Goal: Task Accomplishment & Management: Use online tool/utility

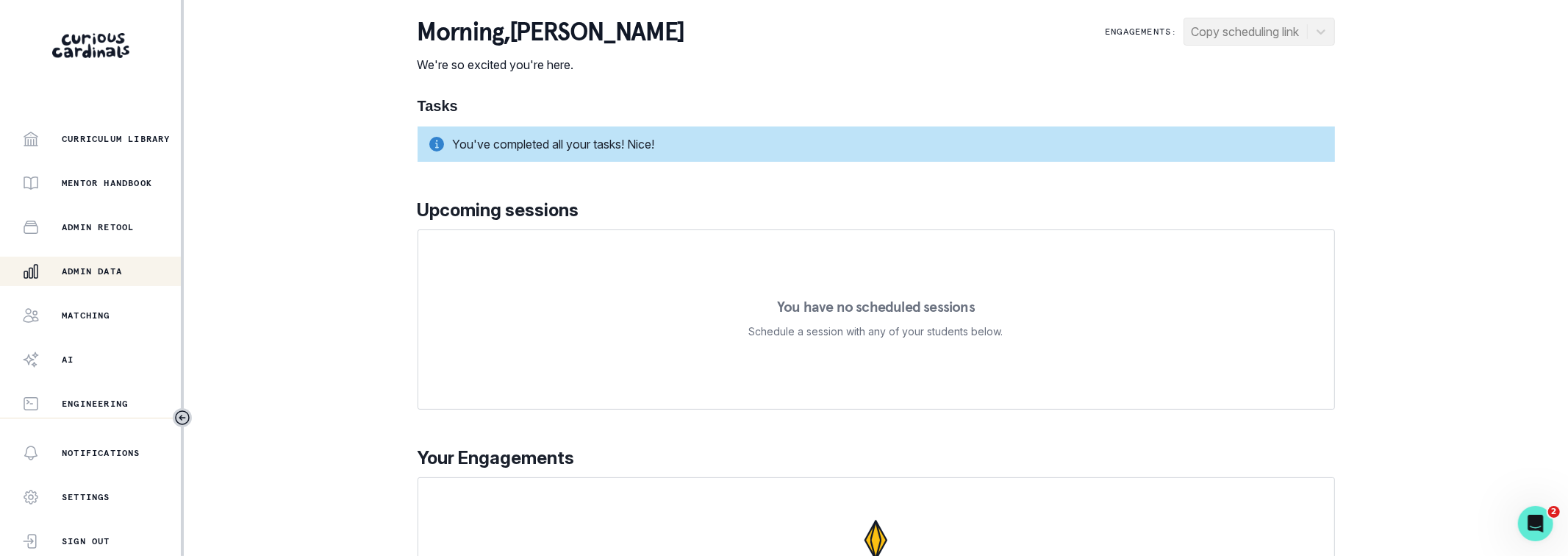
click at [119, 280] on div "Admin Data" at bounding box center [102, 271] width 159 height 18
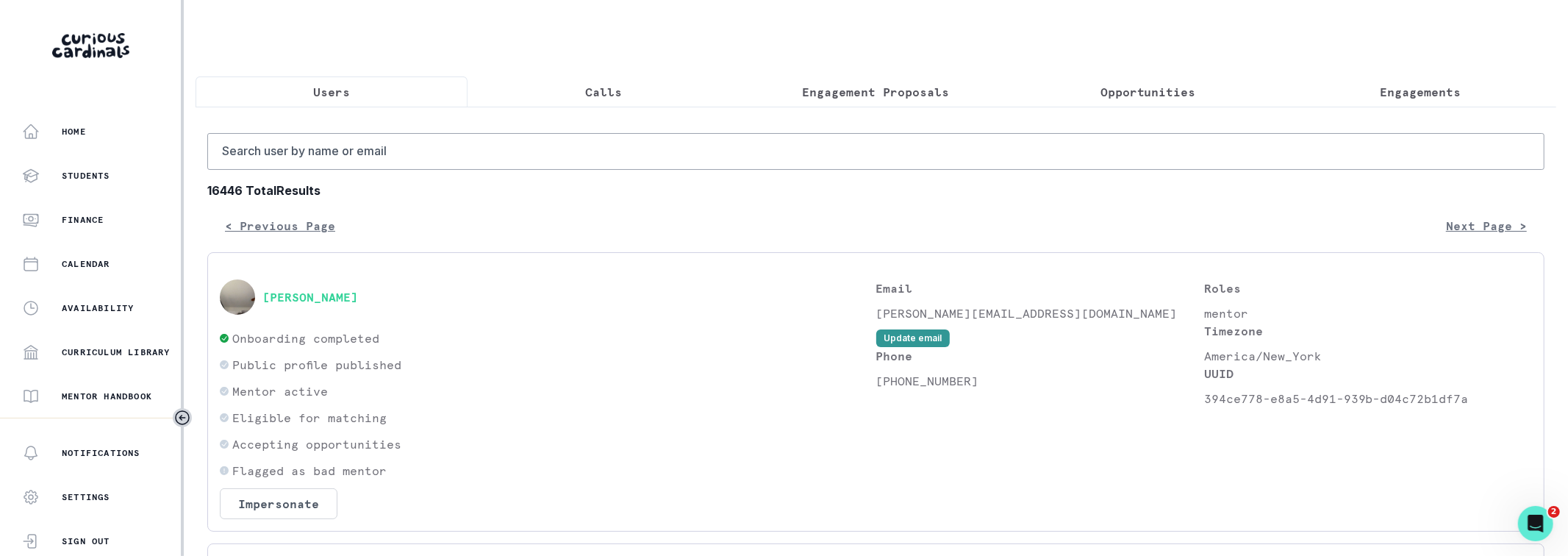
click at [594, 92] on p "Calls" at bounding box center [604, 92] width 37 height 18
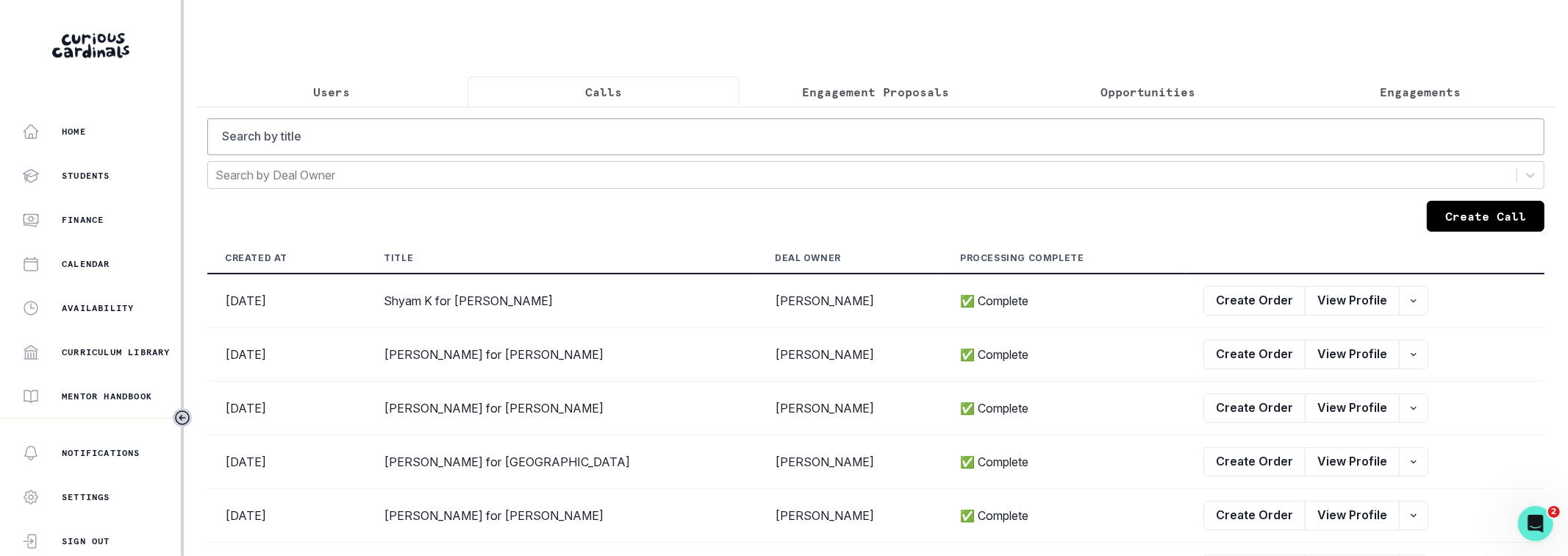
click at [349, 90] on p "Users" at bounding box center [331, 92] width 37 height 18
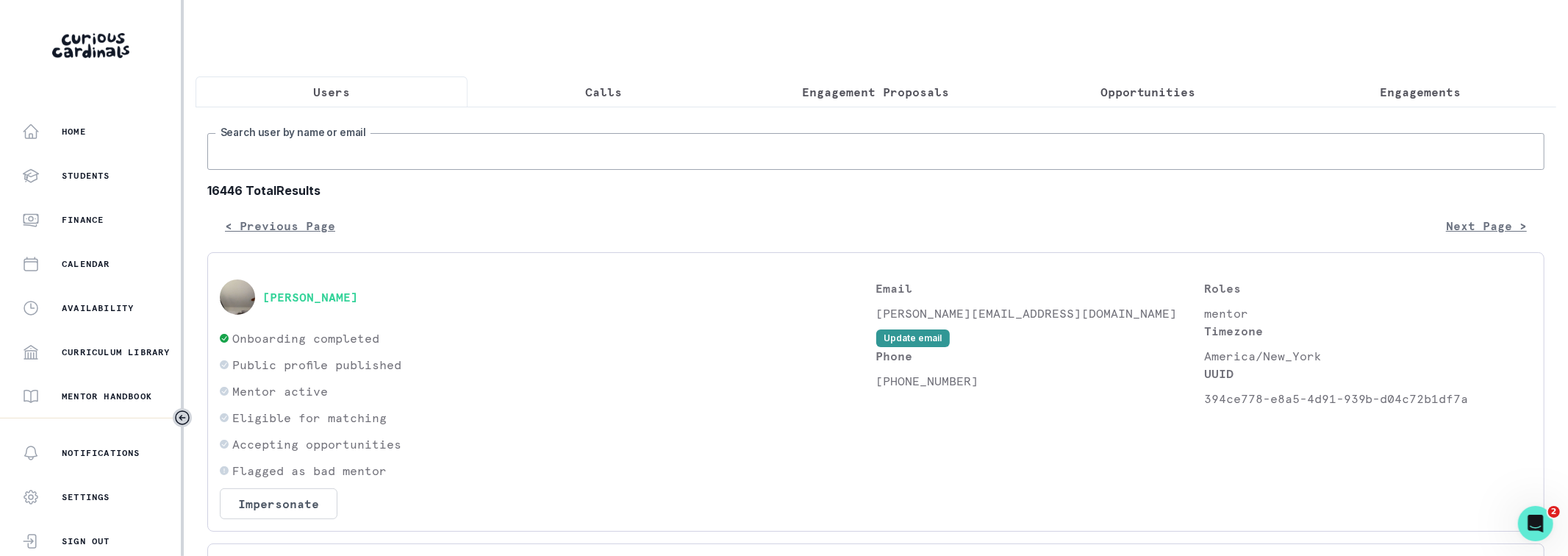
click at [404, 160] on input "Search user by name or email" at bounding box center [876, 151] width 1337 height 37
type input "[PERSON_NAME] [PERSON_NAME]"
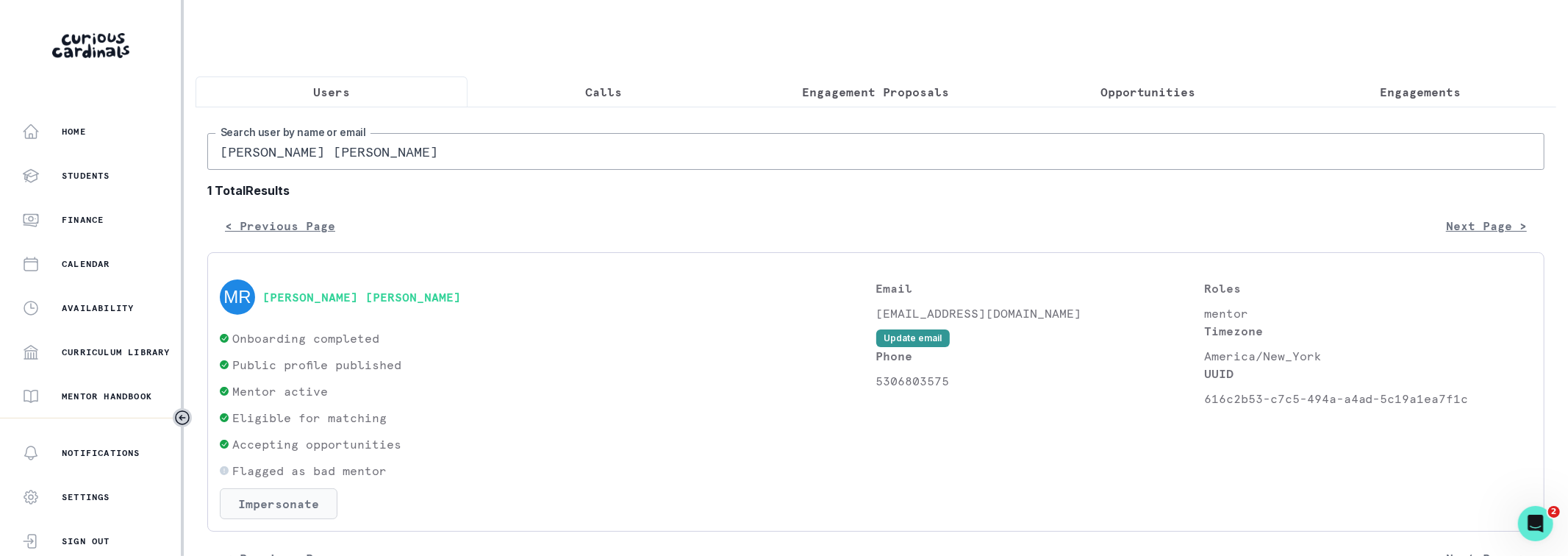
click at [324, 490] on button "Impersonate" at bounding box center [279, 504] width 118 height 31
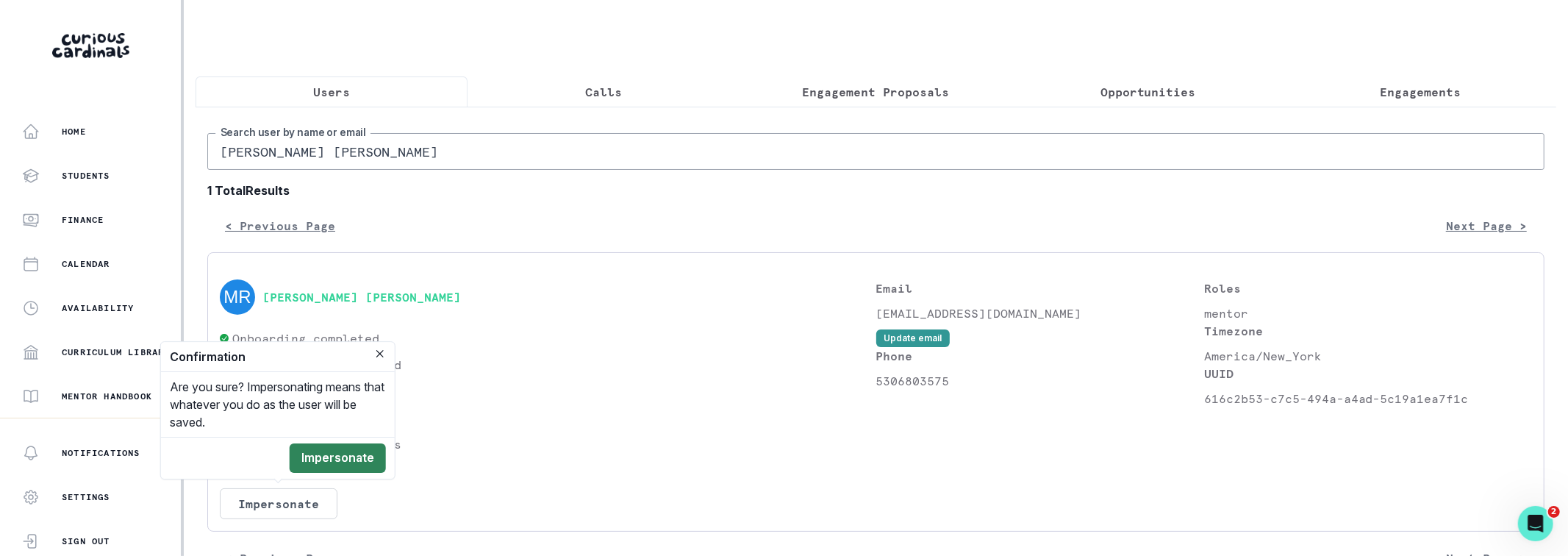
click at [363, 455] on button "Impersonate" at bounding box center [337, 458] width 96 height 30
